Goal: Task Accomplishment & Management: Complete application form

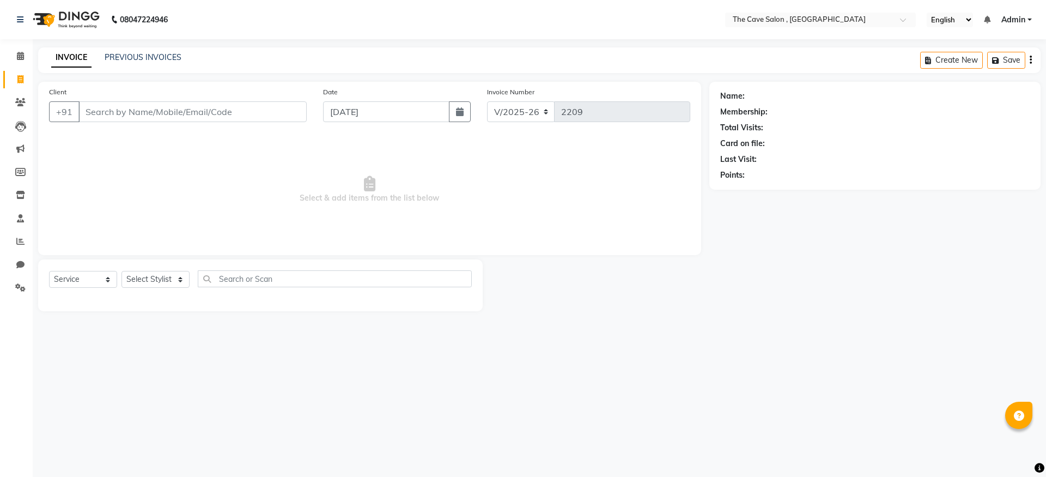
select select "7844"
select select "service"
click at [172, 121] on input "Client" at bounding box center [192, 111] width 228 height 21
click at [174, 116] on input "Client" at bounding box center [192, 111] width 228 height 21
type input "9711521611"
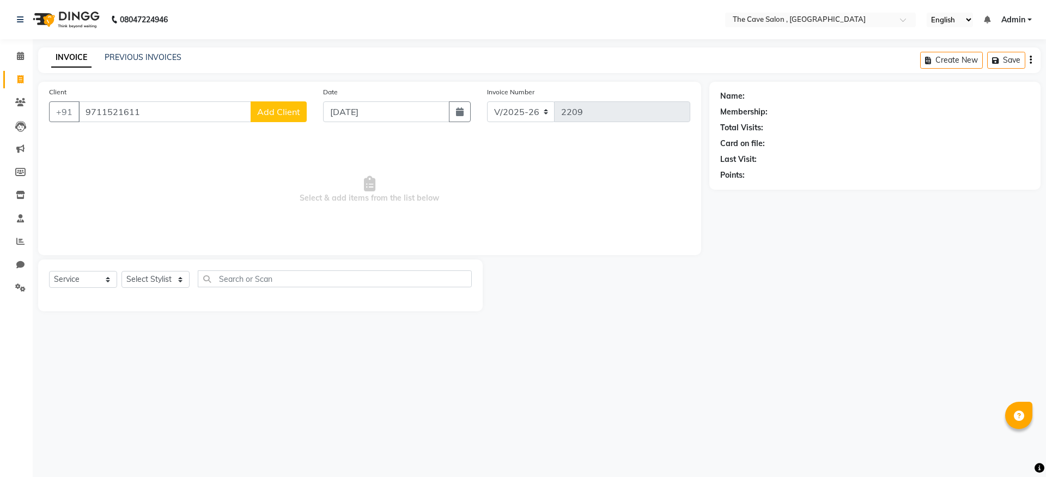
click at [266, 114] on span "Add Client" at bounding box center [278, 111] width 43 height 11
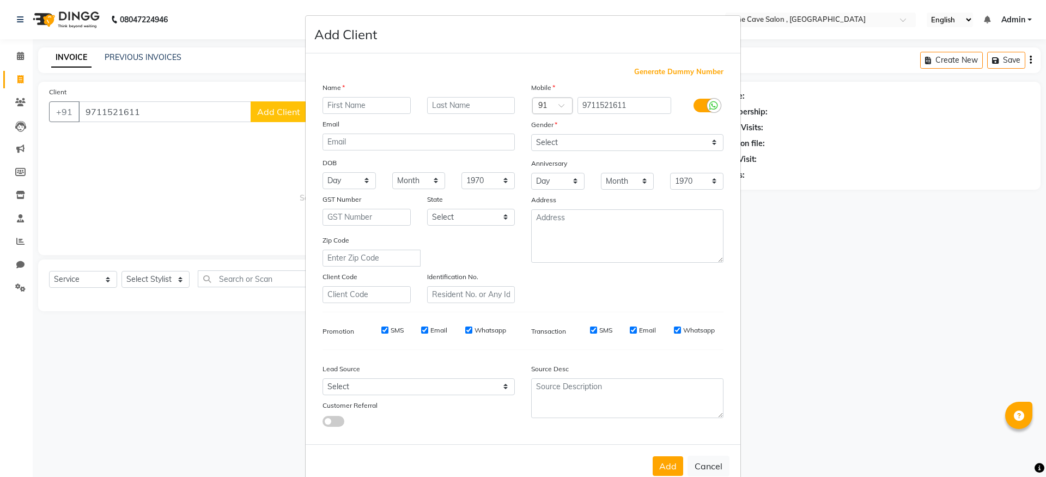
click at [367, 108] on input "text" at bounding box center [366, 105] width 88 height 17
click at [900, 344] on ngb-modal-window "Add Client Generate Dummy Number Name Email DOB Day 01 02 03 04 05 06 07 08 09 …" at bounding box center [523, 238] width 1046 height 477
click at [1045, 286] on ngb-modal-window "Add Client Generate Dummy Number Name Email DOB Day 01 02 03 04 05 06 07 08 09 …" at bounding box center [523, 238] width 1046 height 477
click at [711, 465] on button "Cancel" at bounding box center [708, 465] width 42 height 21
select select
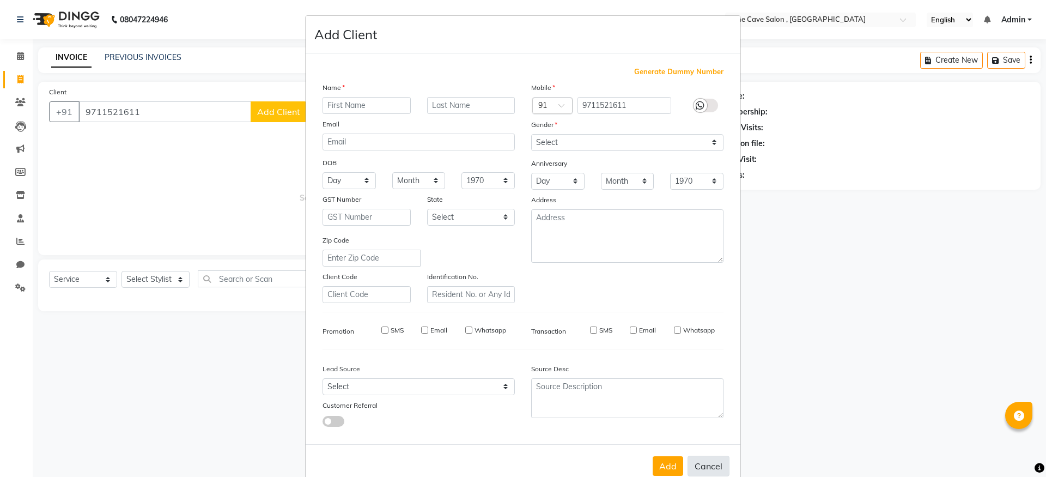
select select
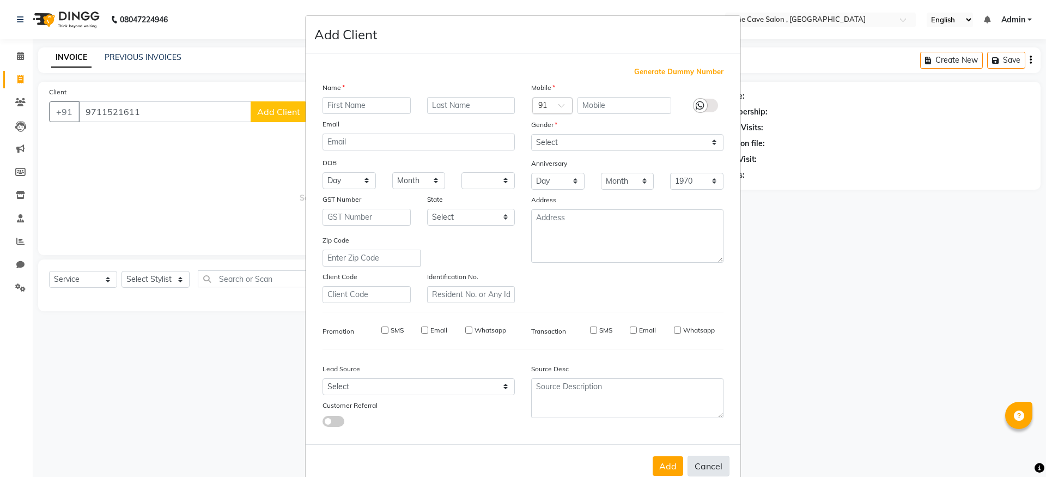
select select
checkbox input "false"
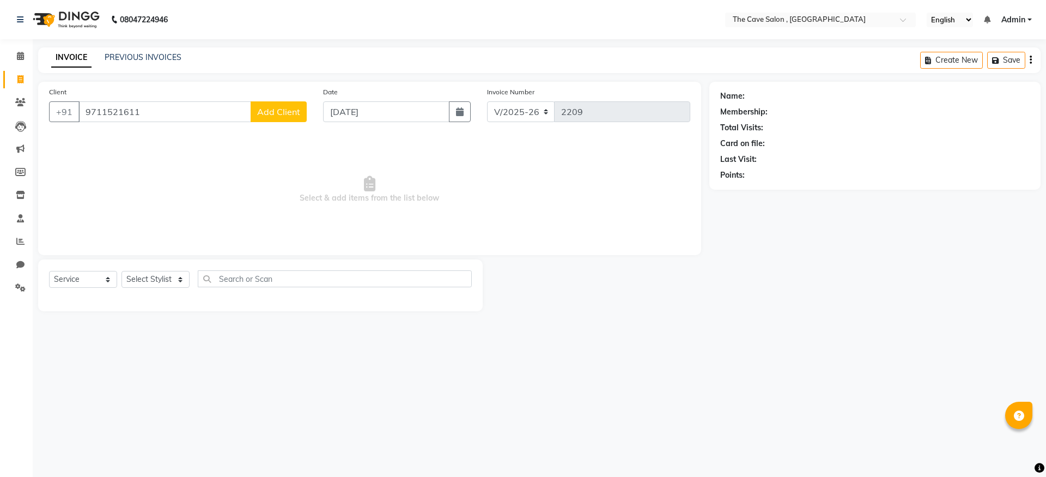
click at [297, 113] on span "Add Client" at bounding box center [278, 111] width 43 height 11
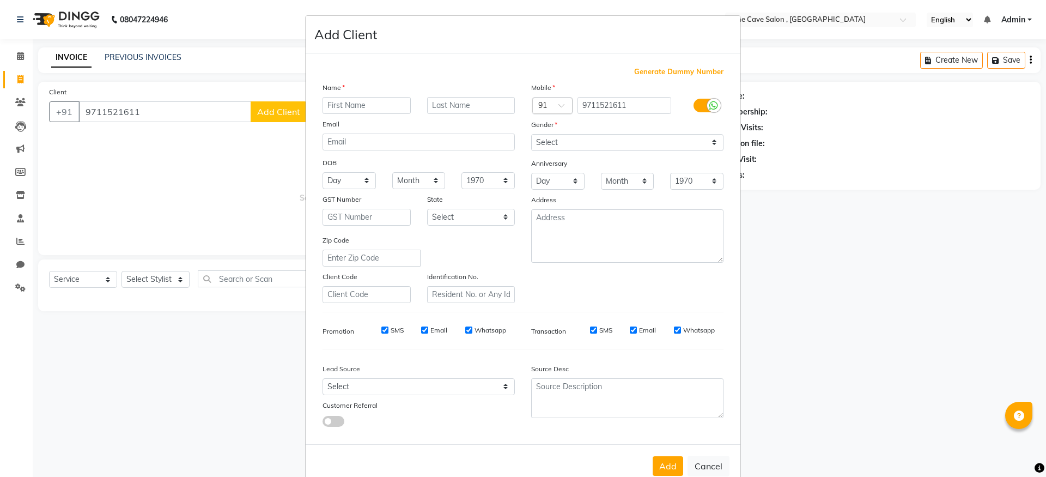
click at [370, 103] on input "text" at bounding box center [366, 105] width 88 height 17
type input "s"
type input "[PERSON_NAME]"
click at [578, 147] on select "Select [DEMOGRAPHIC_DATA] [DEMOGRAPHIC_DATA] Other Prefer Not To Say" at bounding box center [627, 142] width 192 height 17
select select "[DEMOGRAPHIC_DATA]"
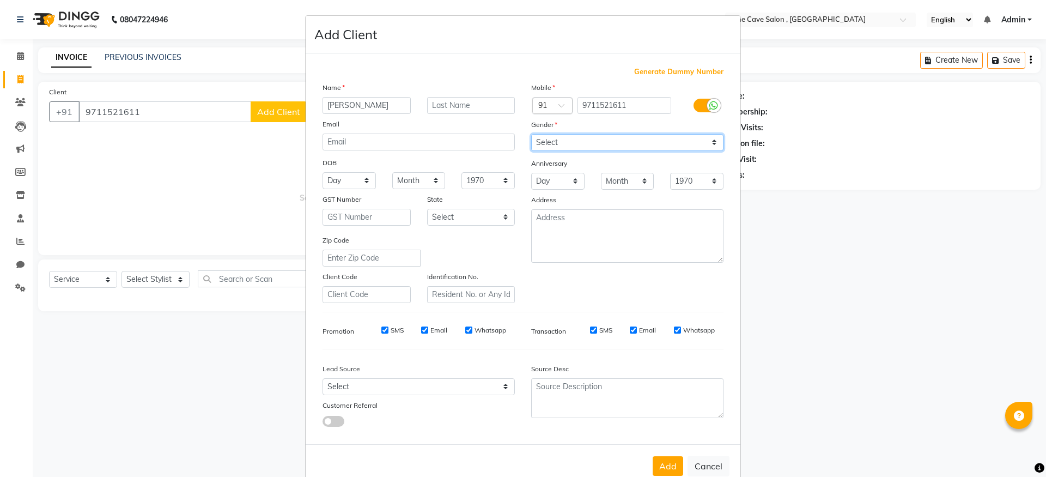
click at [531, 134] on select "Select [DEMOGRAPHIC_DATA] [DEMOGRAPHIC_DATA] Other Prefer Not To Say" at bounding box center [627, 142] width 192 height 17
click at [666, 456] on button "Add" at bounding box center [667, 466] width 30 height 20
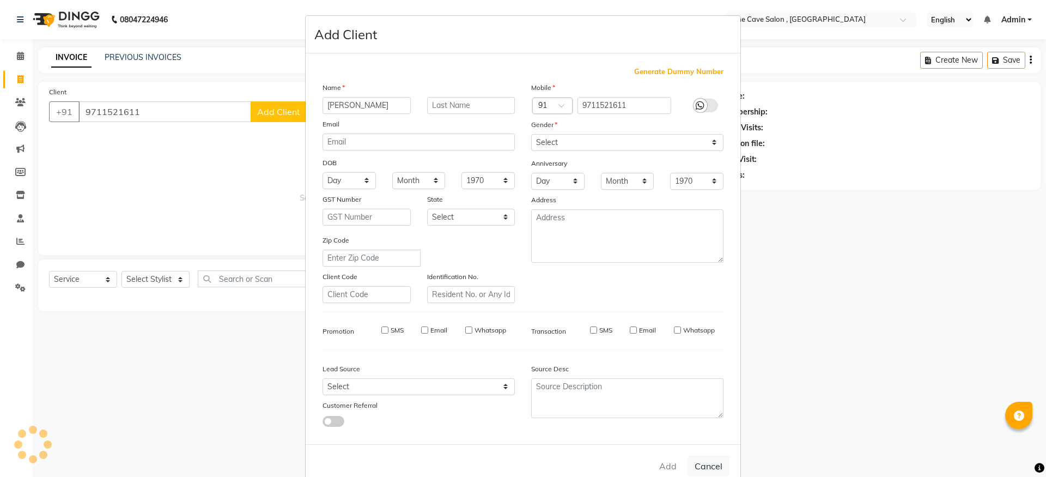
select select
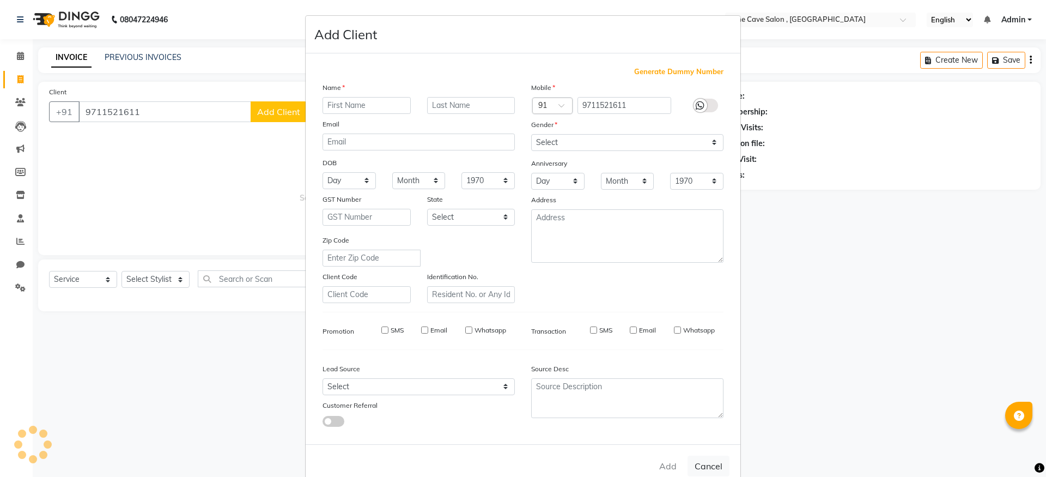
select select
checkbox input "false"
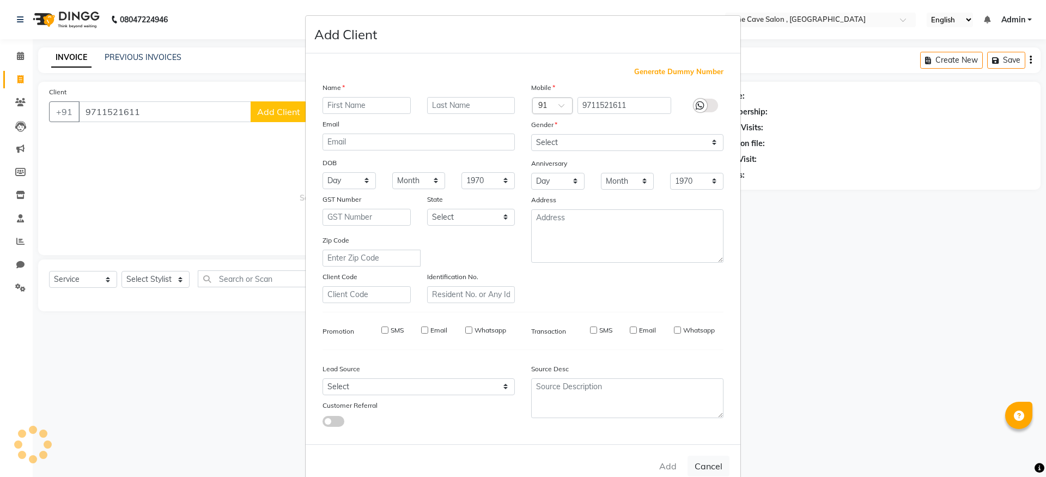
checkbox input "false"
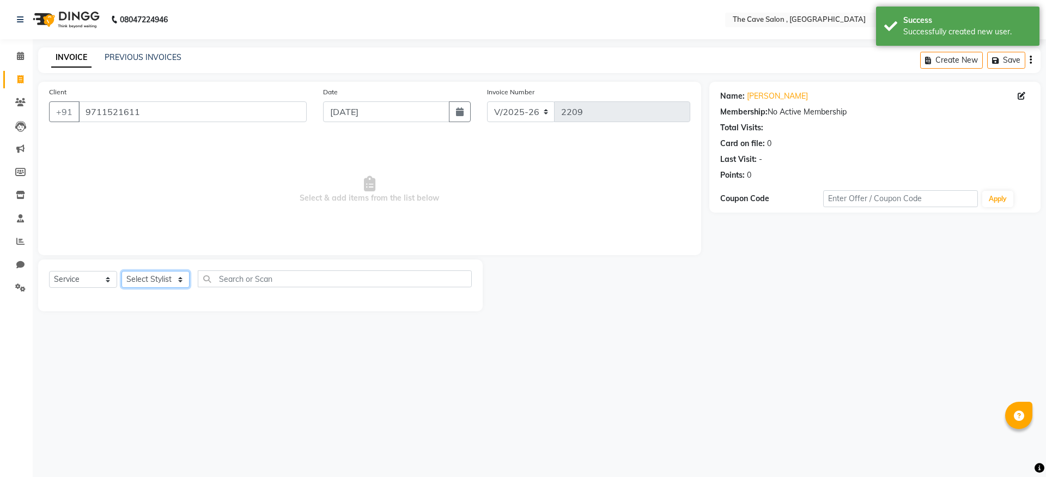
click at [159, 277] on select "Select Stylist Aarif Anil [PERSON_NAME] Anup bharti danish karan Mamta Manager …" at bounding box center [155, 279] width 68 height 17
select select "70261"
click at [121, 271] on select "Select Stylist Aarif Anil [PERSON_NAME] Anup bharti danish karan Mamta Manager …" at bounding box center [155, 279] width 68 height 17
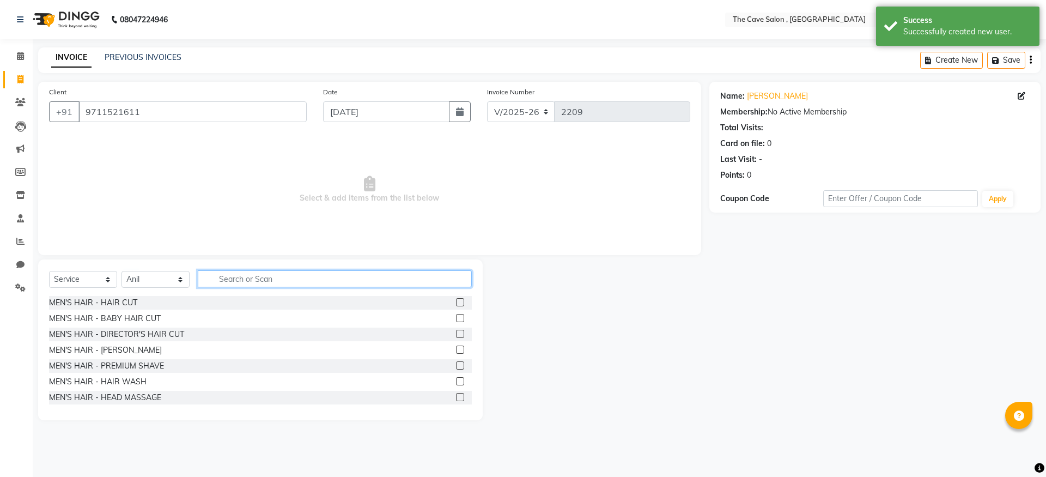
click at [244, 279] on input "text" at bounding box center [335, 278] width 274 height 17
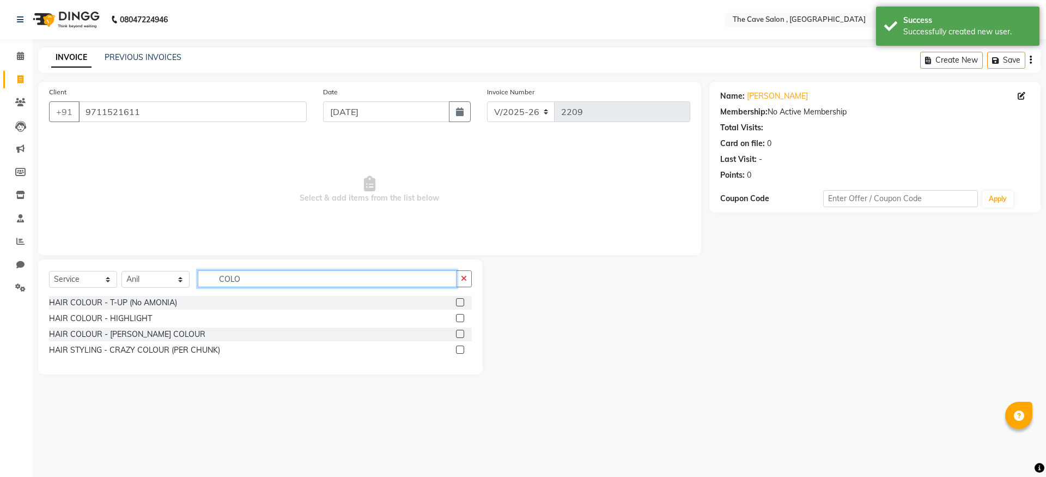
type input "COLO"
click at [459, 301] on label at bounding box center [460, 302] width 8 height 8
click at [459, 301] on input "checkbox" at bounding box center [459, 302] width 7 height 7
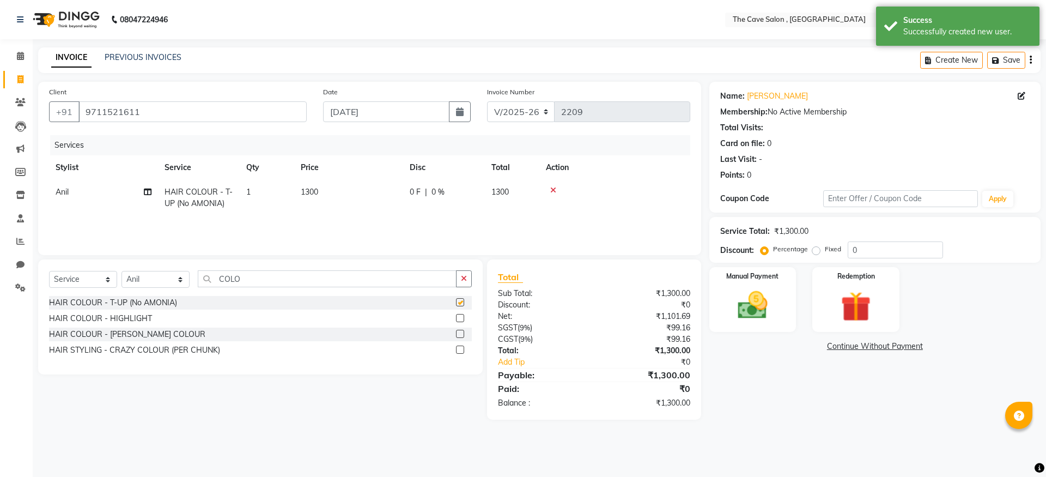
checkbox input "false"
click at [178, 284] on select "Select Stylist Aarif Anil [PERSON_NAME] Anup bharti danish karan Mamta Manager …" at bounding box center [155, 279] width 68 height 17
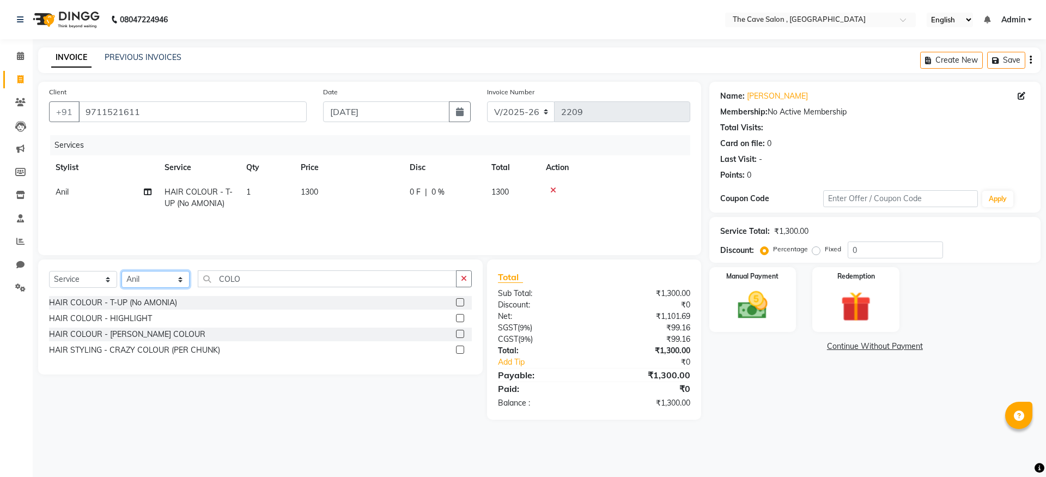
click at [168, 285] on select "Select Stylist Aarif Anil [PERSON_NAME] Anup bharti danish karan Mamta Manager …" at bounding box center [155, 279] width 68 height 17
select select "70267"
click at [121, 271] on select "Select Stylist Aarif Anil [PERSON_NAME] Anup bharti danish karan Mamta Manager …" at bounding box center [155, 279] width 68 height 17
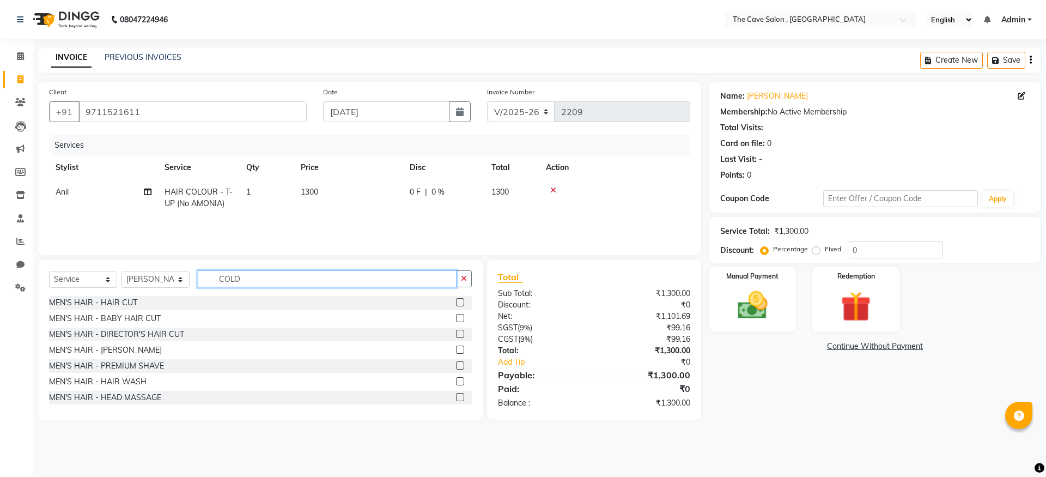
click at [304, 276] on input "COLO" at bounding box center [327, 278] width 259 height 17
type input "C"
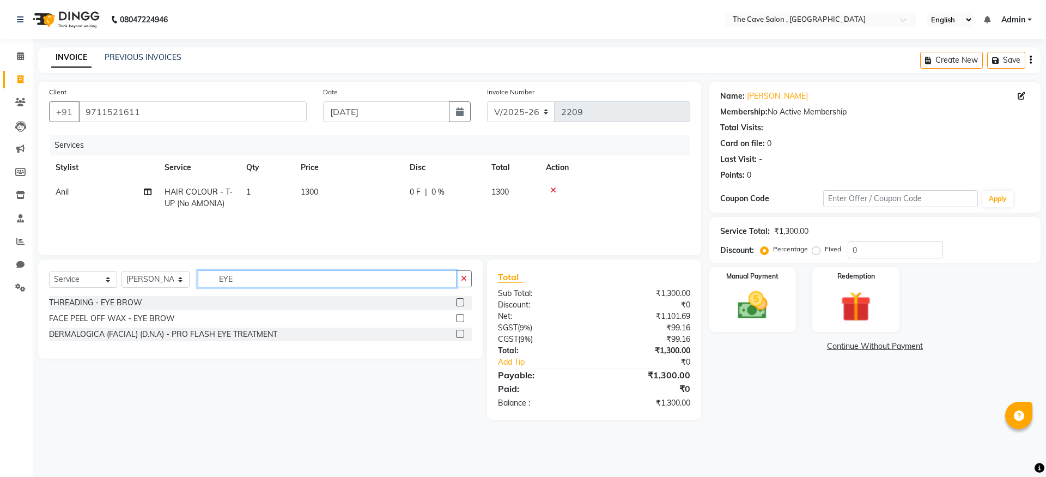
type input "EYE"
click at [459, 302] on label at bounding box center [460, 302] width 8 height 8
click at [459, 302] on input "checkbox" at bounding box center [459, 302] width 7 height 7
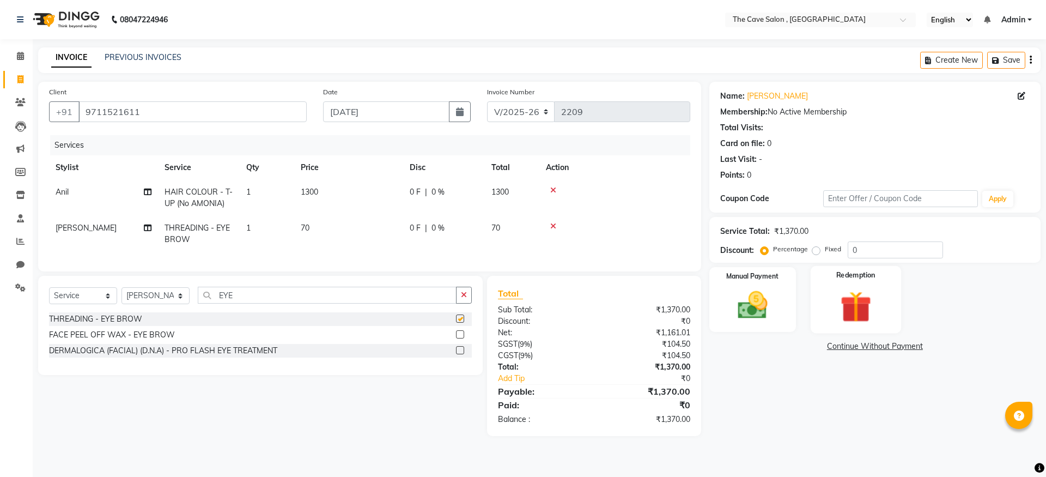
checkbox input "false"
click at [847, 249] on input "0" at bounding box center [894, 249] width 95 height 17
type input "20"
click at [754, 300] on img at bounding box center [752, 305] width 51 height 36
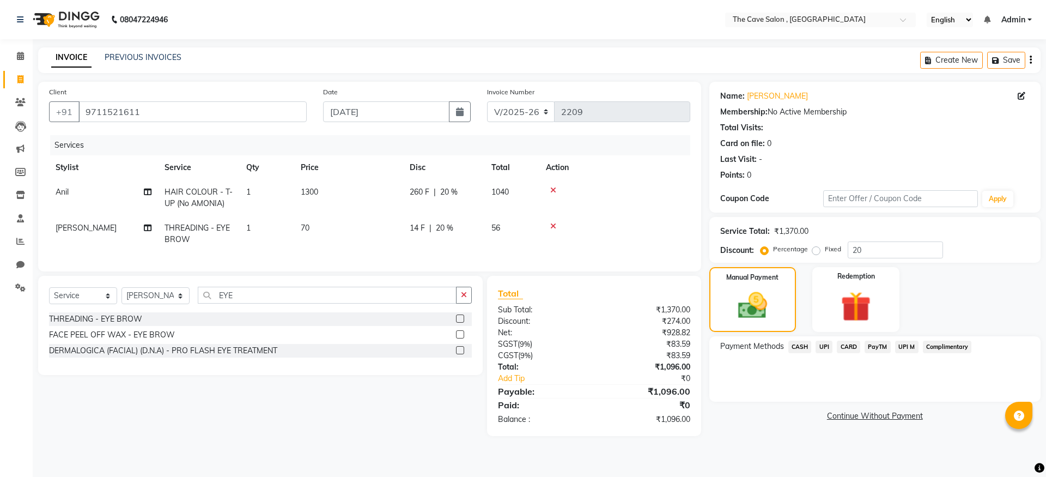
click at [797, 346] on span "CASH" at bounding box center [799, 346] width 23 height 13
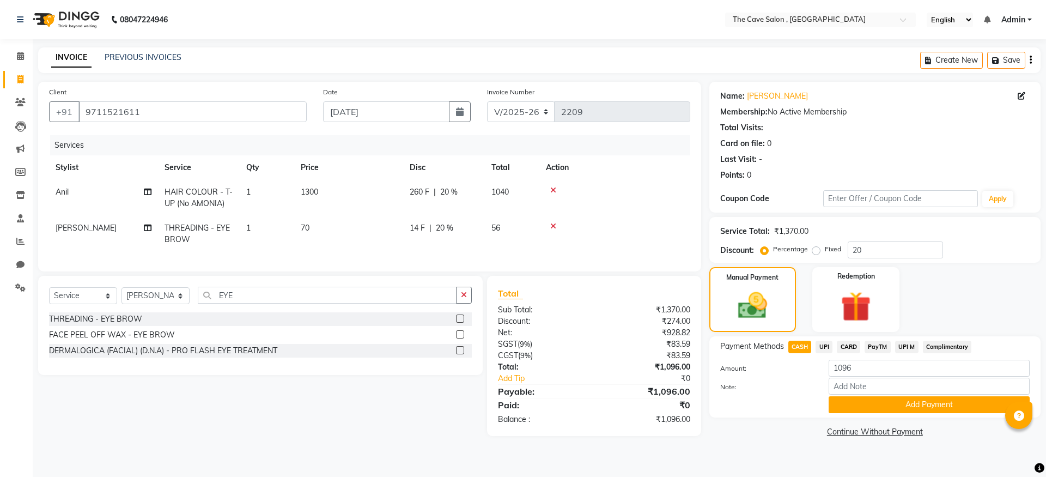
click at [822, 345] on span "UPI" at bounding box center [823, 346] width 17 height 13
click at [874, 398] on button "Add Payment" at bounding box center [928, 404] width 201 height 17
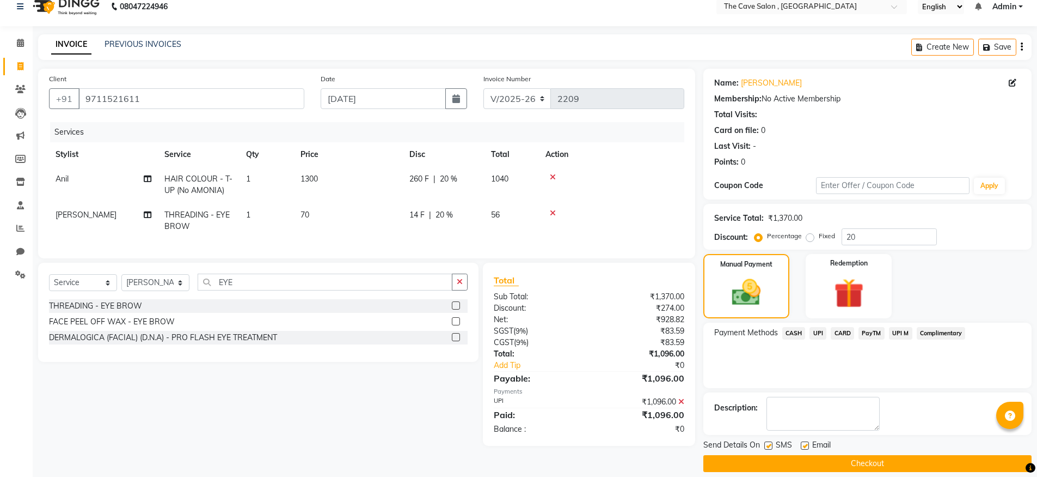
scroll to position [25, 0]
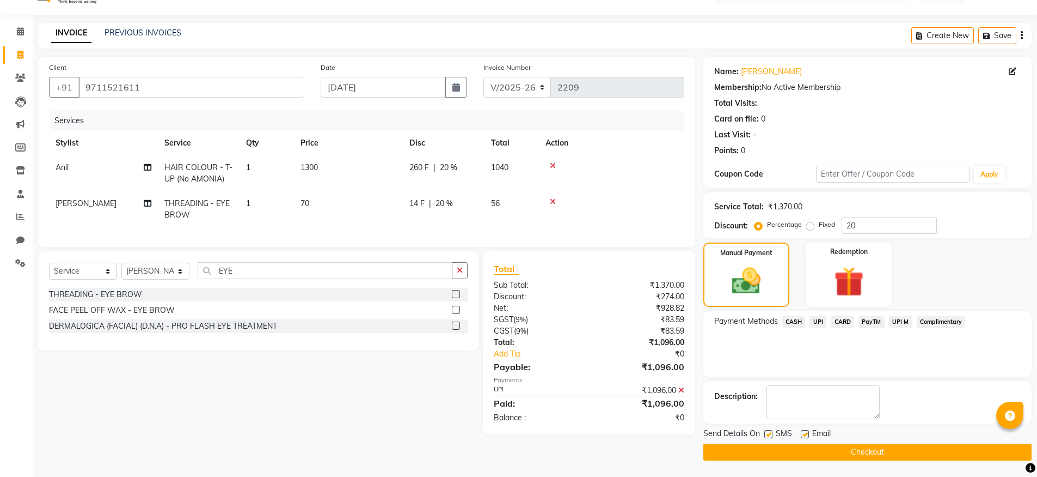
click at [874, 444] on button "Checkout" at bounding box center [868, 451] width 328 height 17
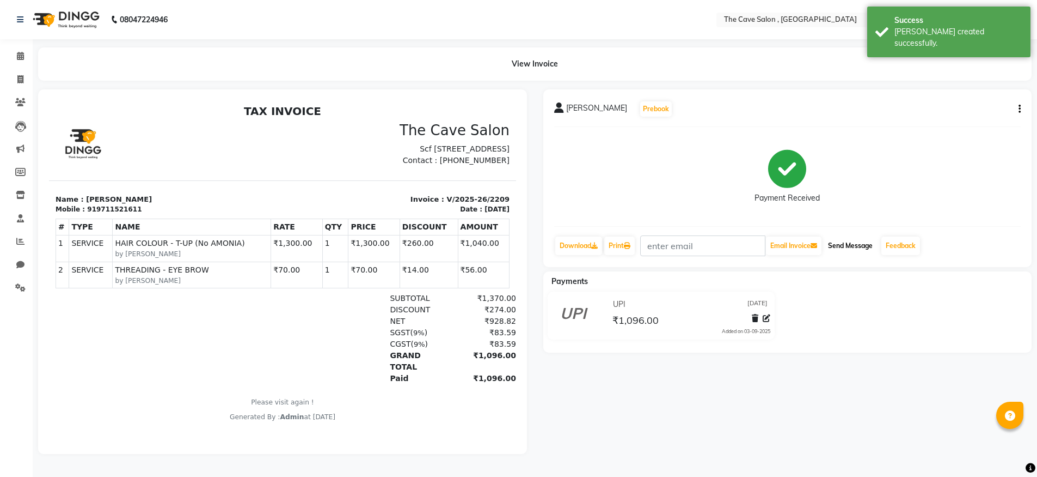
click at [856, 244] on button "Send Message" at bounding box center [850, 245] width 53 height 19
